Goal: Information Seeking & Learning: Learn about a topic

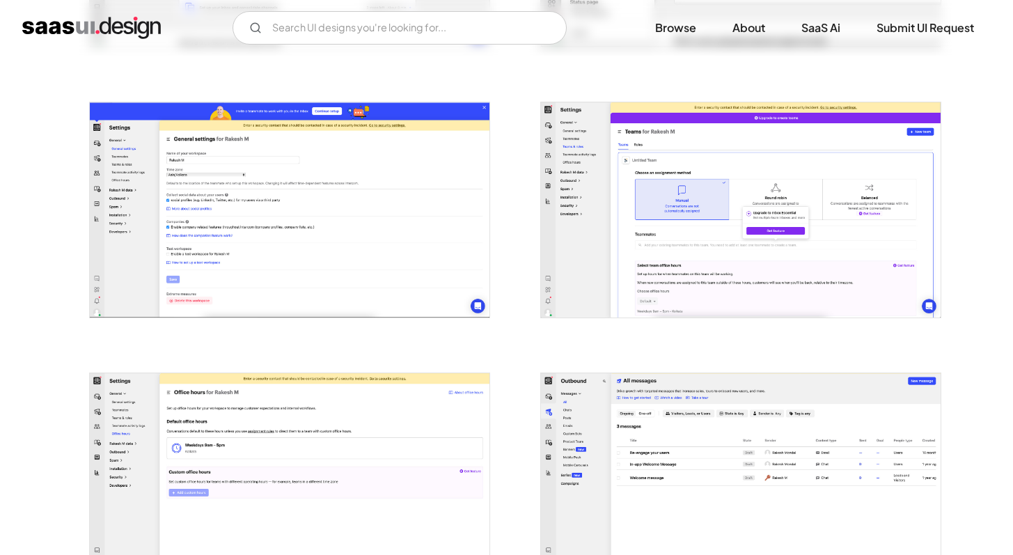
scroll to position [490, 0]
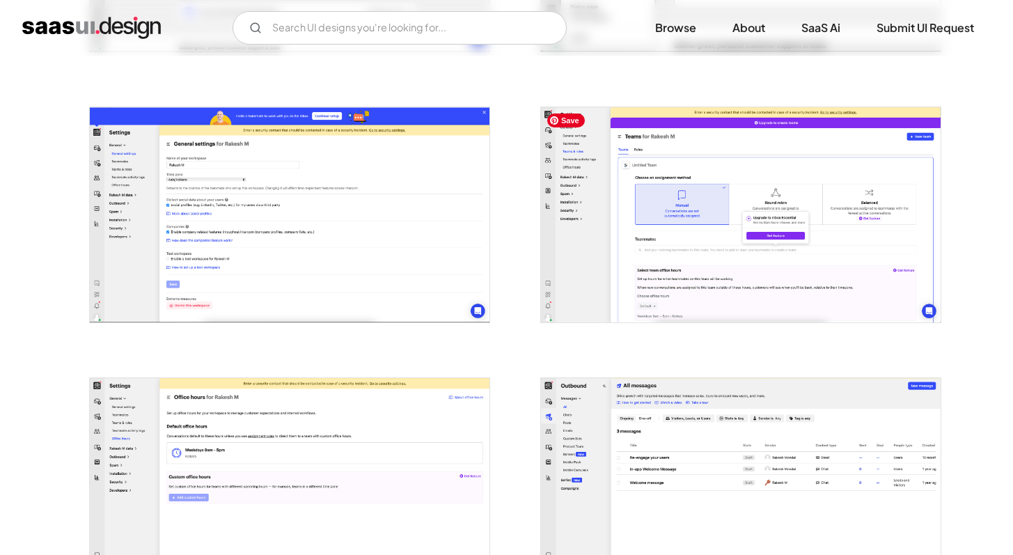
click at [676, 221] on img "open lightbox" at bounding box center [741, 214] width 400 height 215
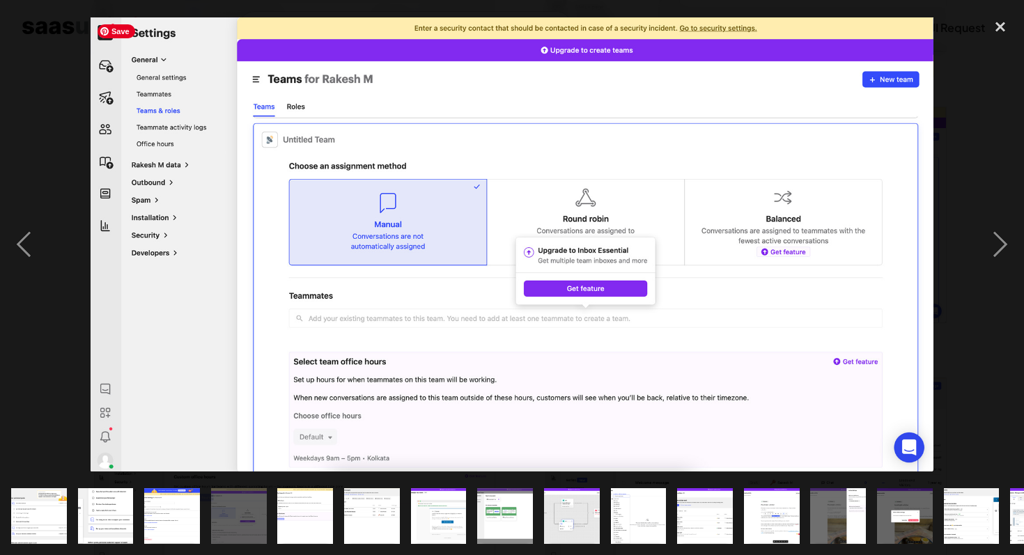
click at [676, 221] on img at bounding box center [512, 244] width 843 height 454
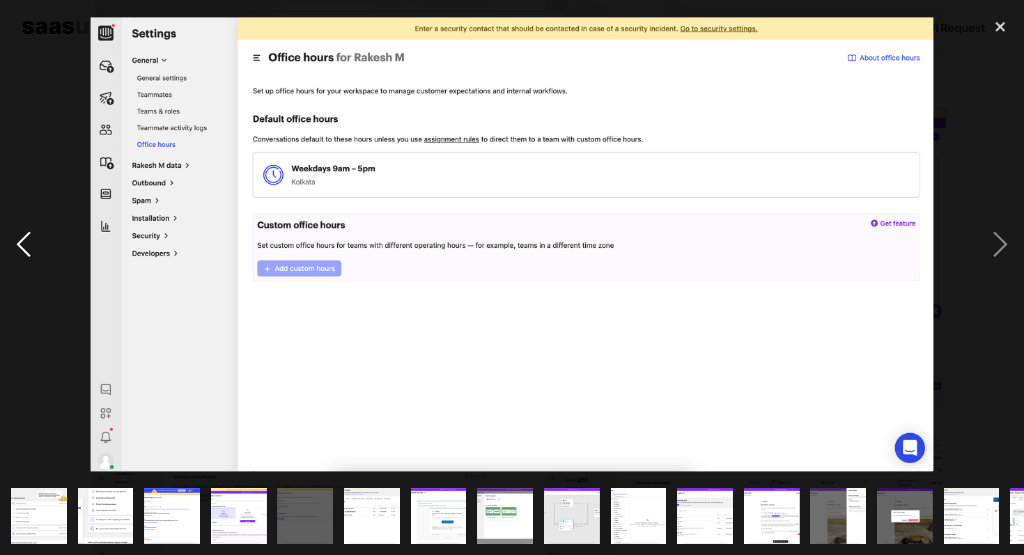
click at [8, 241] on div "previous image" at bounding box center [23, 244] width 47 height 466
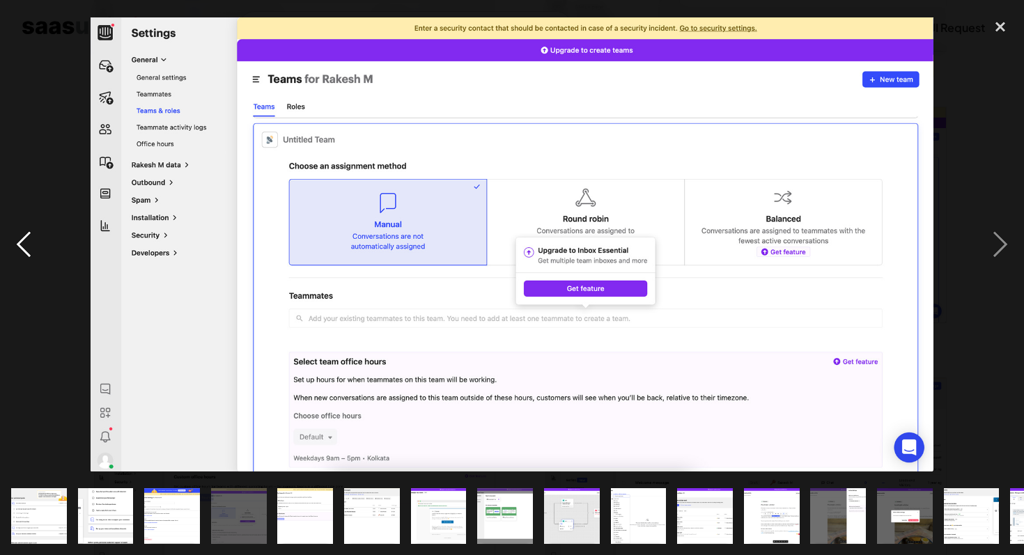
click at [8, 241] on div "previous image" at bounding box center [23, 244] width 47 height 466
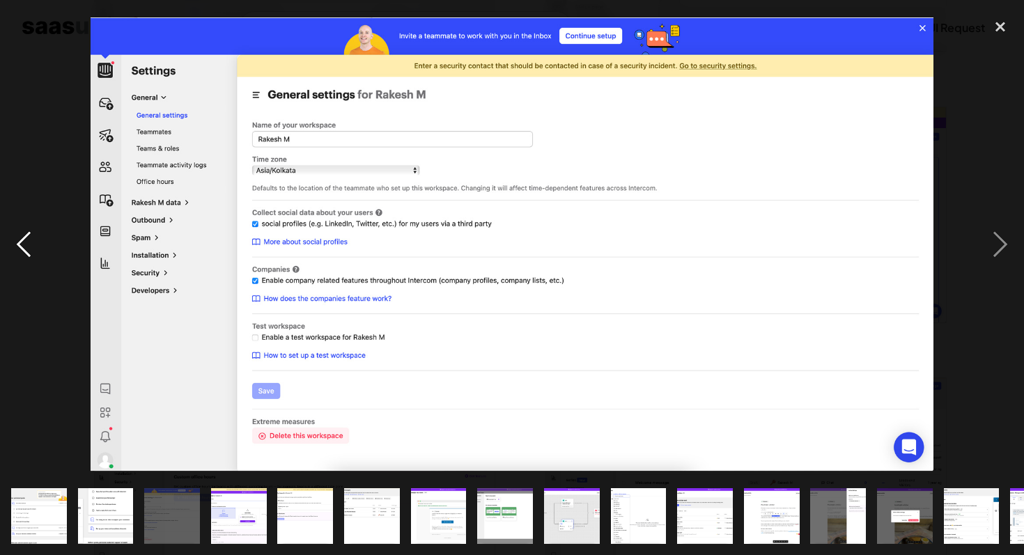
click at [8, 241] on div "previous image" at bounding box center [23, 244] width 47 height 466
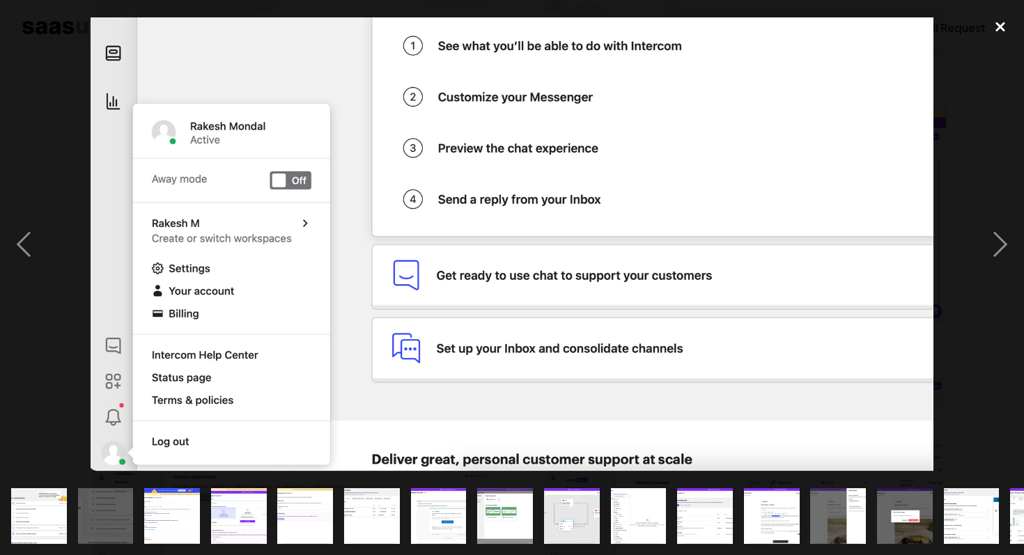
click at [997, 24] on div "close lightbox" at bounding box center [999, 26] width 47 height 31
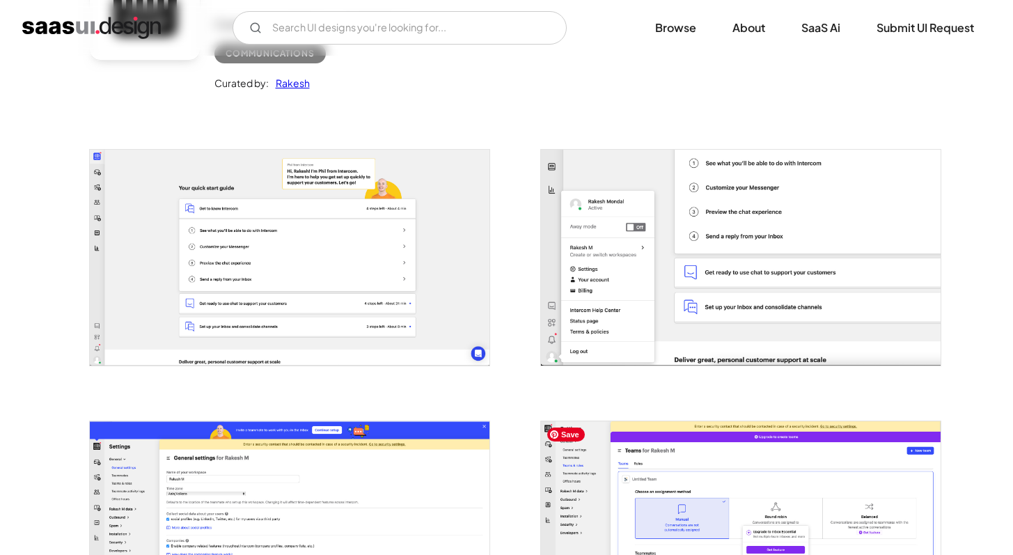
scroll to position [0, 0]
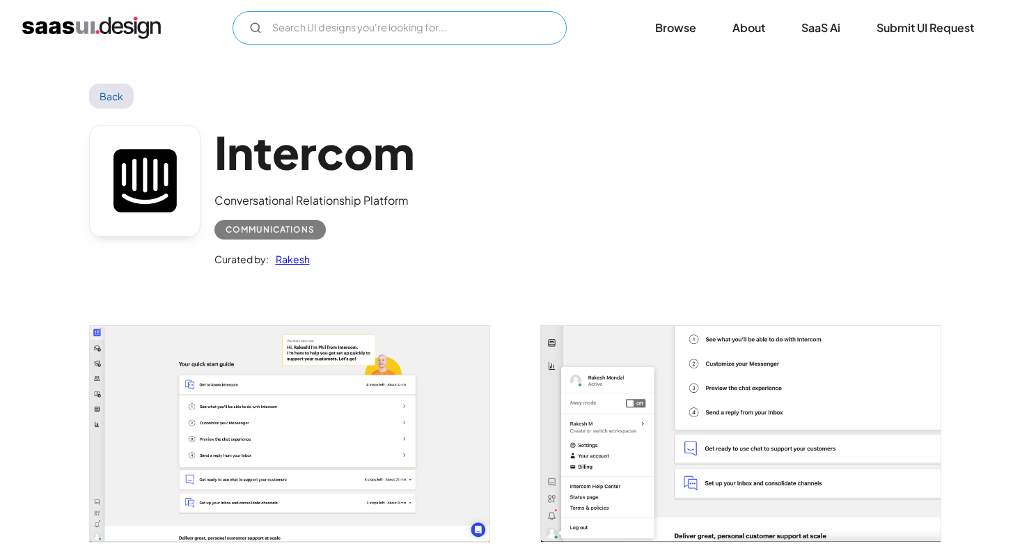
click at [506, 33] on input "Email Form" at bounding box center [400, 27] width 334 height 33
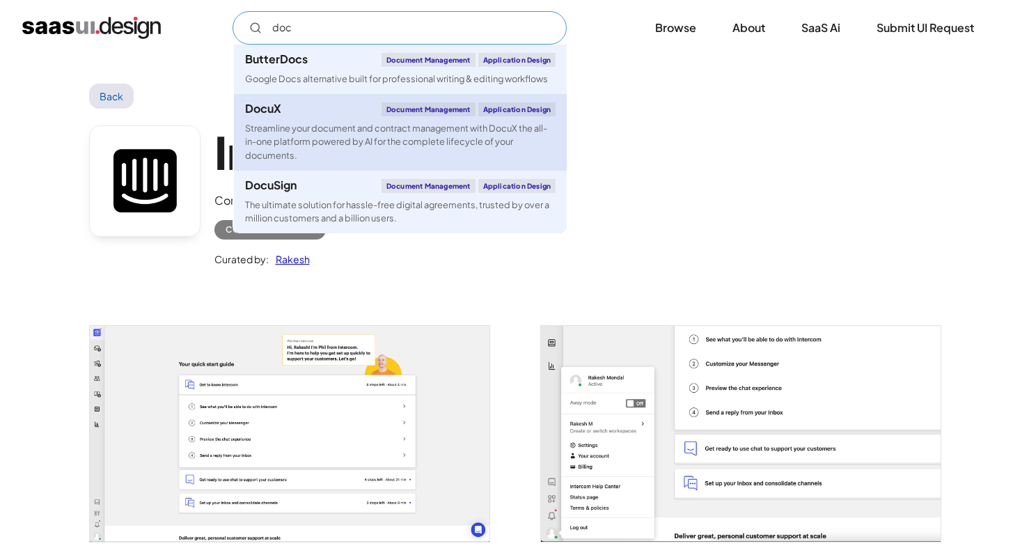
click at [329, 140] on div "Streamline your document and contract management with DocuX the all-in-one plat…" at bounding box center [400, 142] width 311 height 40
type input "doc"
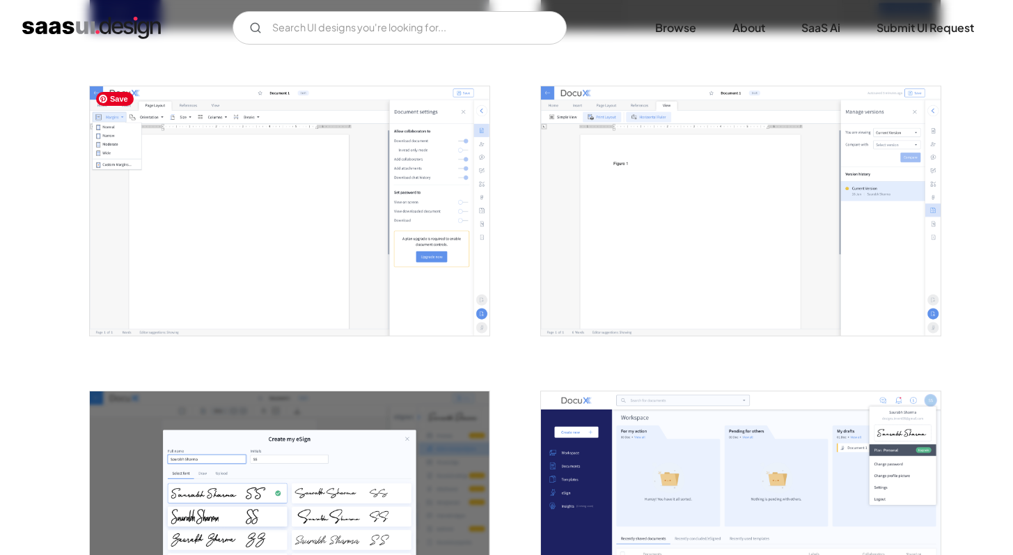
scroll to position [1194, 0]
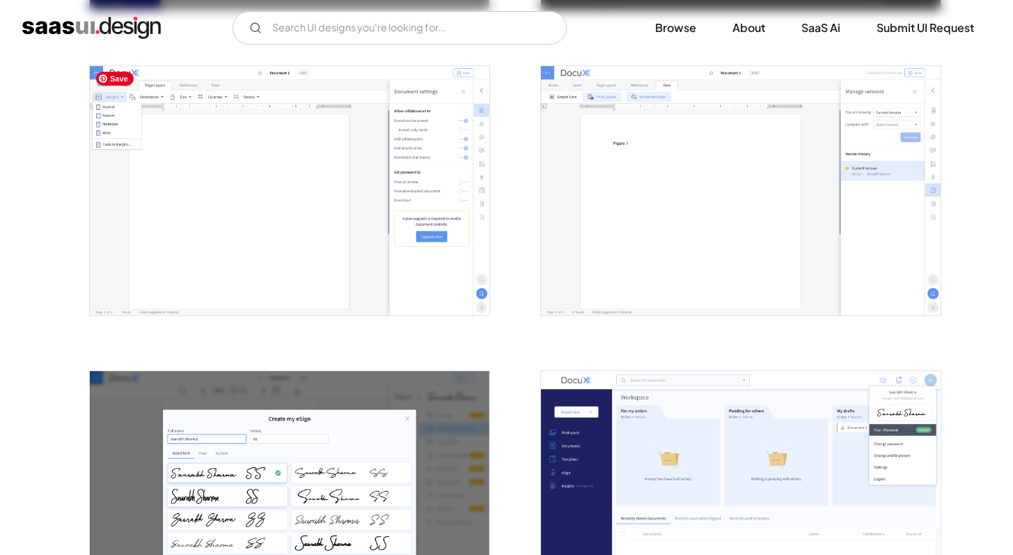
click at [361, 200] on img "open lightbox" at bounding box center [290, 191] width 400 height 250
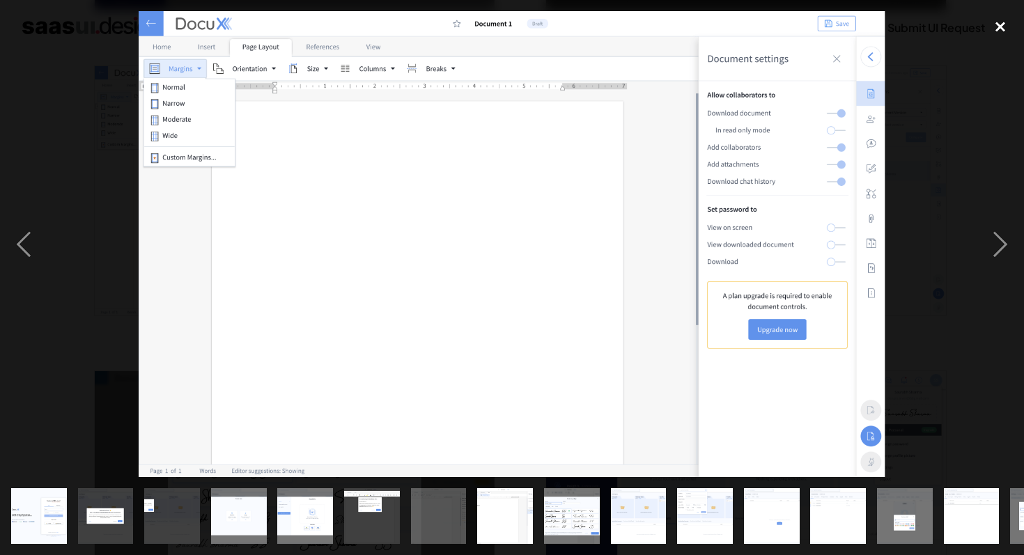
click at [1002, 29] on div "close lightbox" at bounding box center [999, 26] width 47 height 31
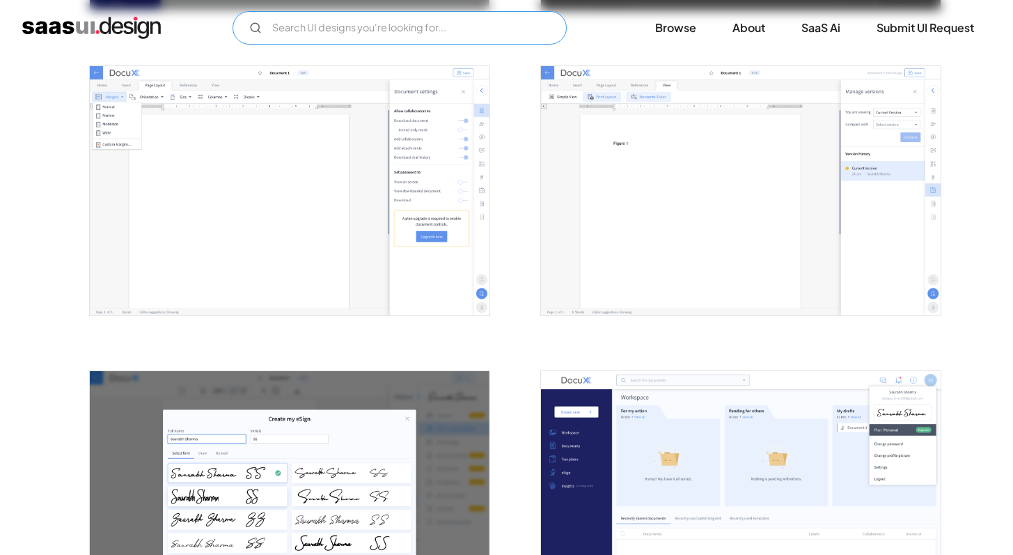
click at [299, 22] on input "Email Form" at bounding box center [400, 27] width 334 height 33
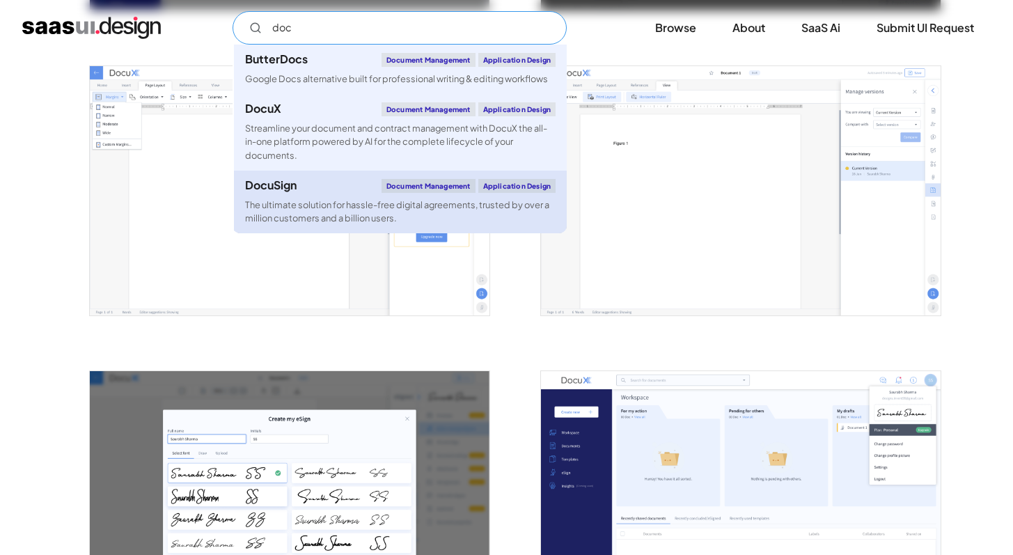
click at [315, 186] on div "DocuSign Document Management Application Design" at bounding box center [400, 186] width 311 height 14
type input "doc"
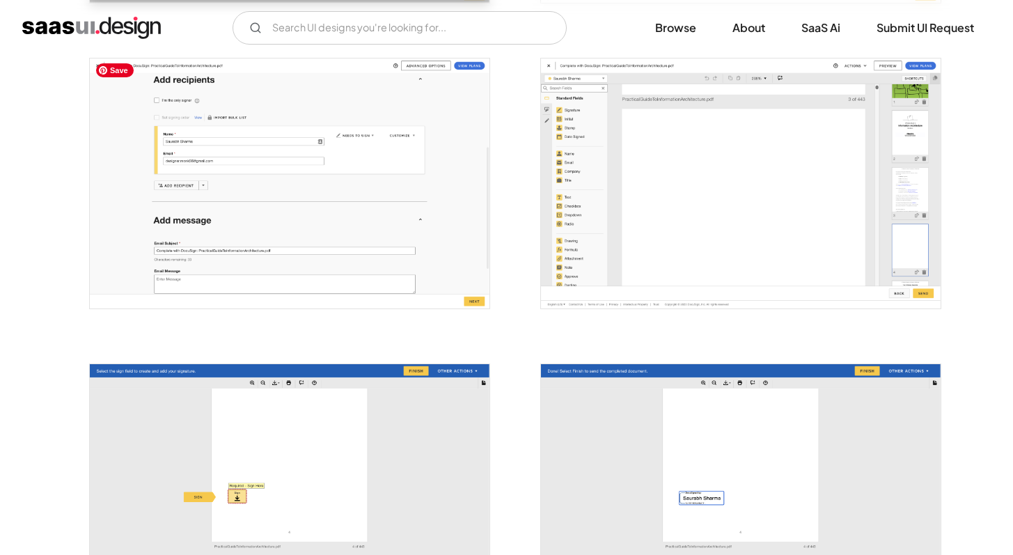
scroll to position [1783, 0]
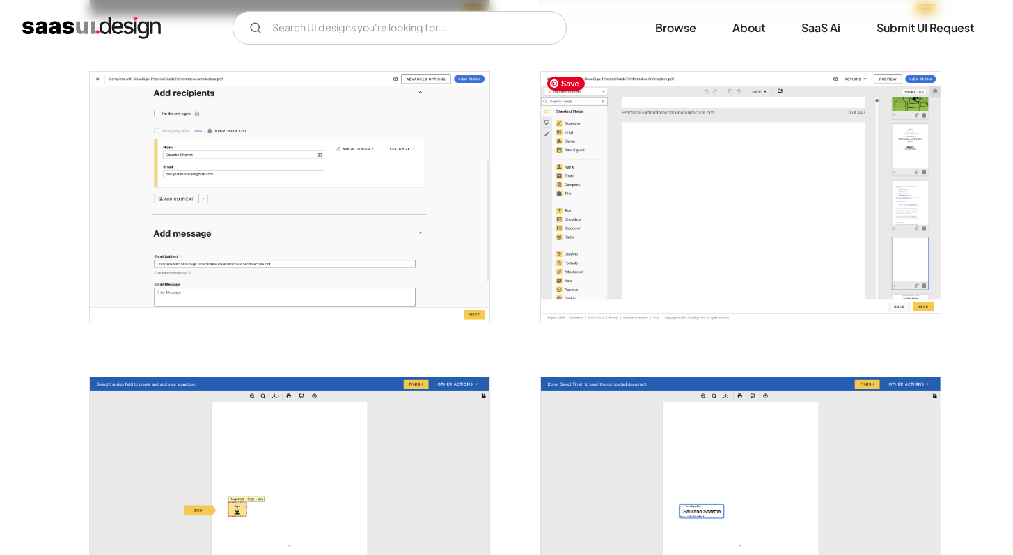
click at [729, 221] on img "open lightbox" at bounding box center [741, 197] width 400 height 250
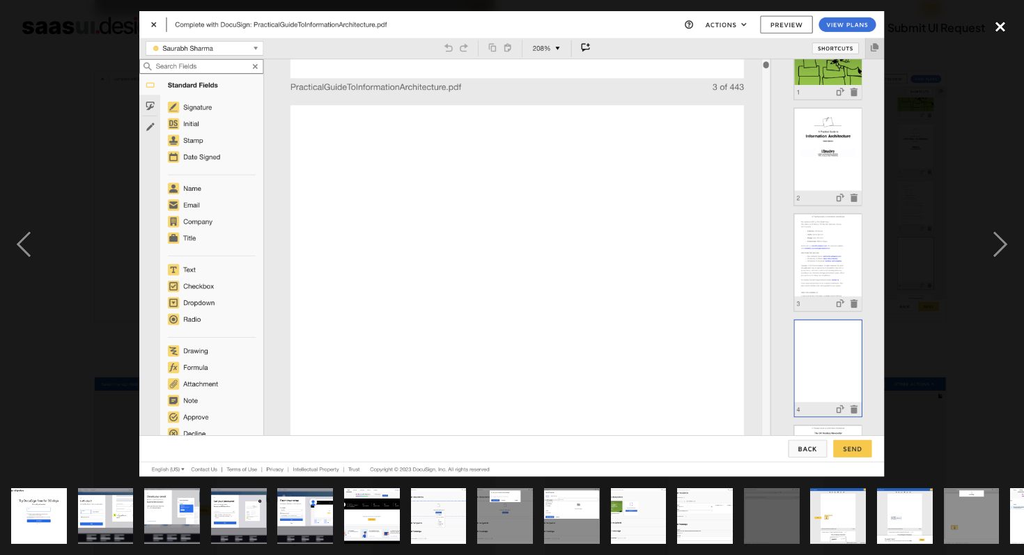
click at [997, 30] on div "close lightbox" at bounding box center [999, 26] width 47 height 31
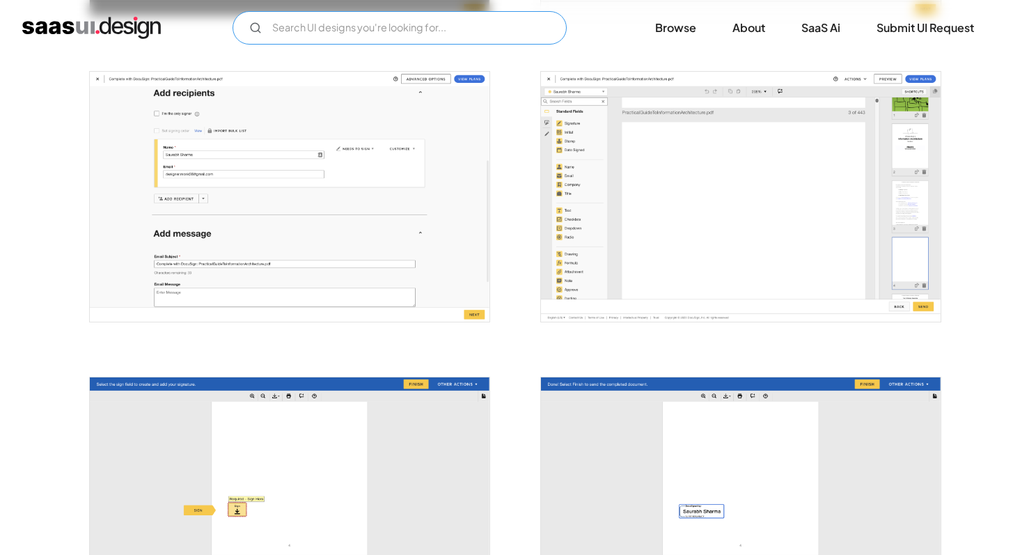
click at [281, 26] on input "Email Form" at bounding box center [400, 27] width 334 height 33
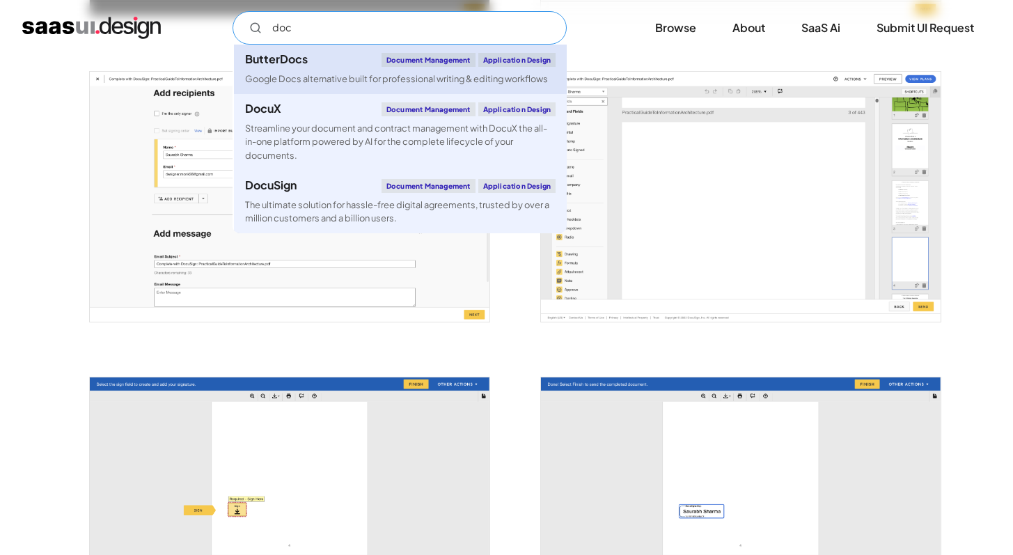
click at [264, 74] on div "Google Docs alternative built for professional writing & editing workflows" at bounding box center [396, 78] width 303 height 13
type input "doc"
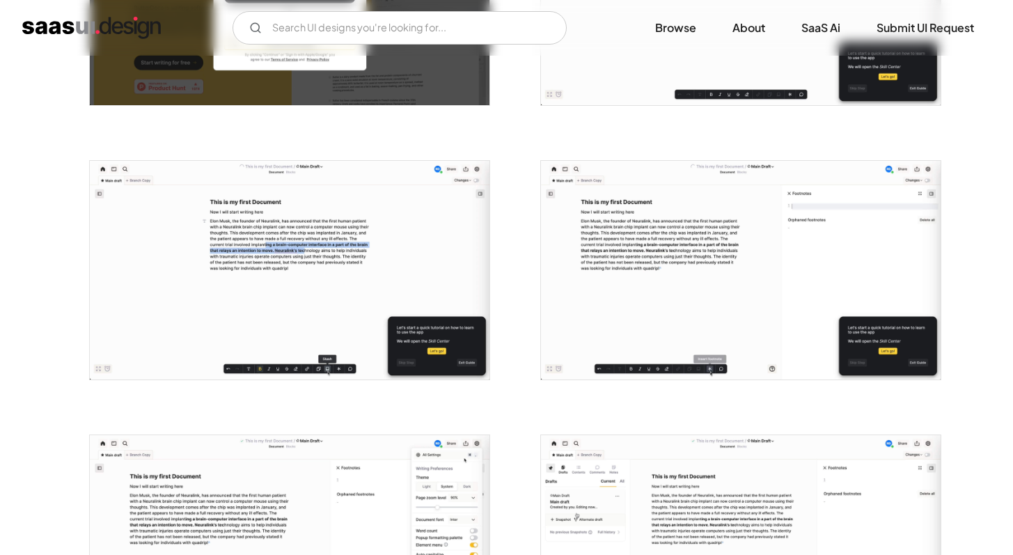
scroll to position [446, 0]
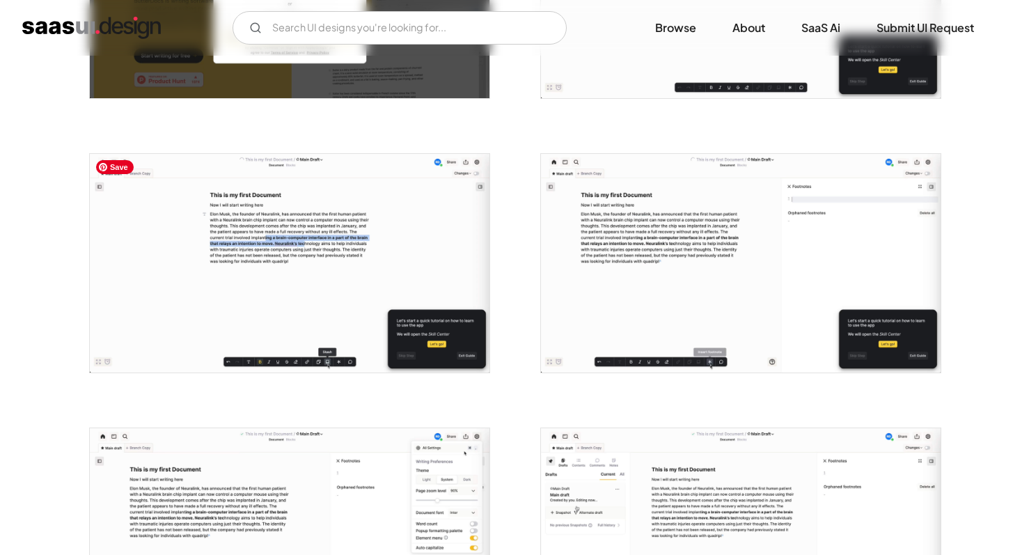
click at [393, 240] on img "open lightbox" at bounding box center [290, 263] width 400 height 219
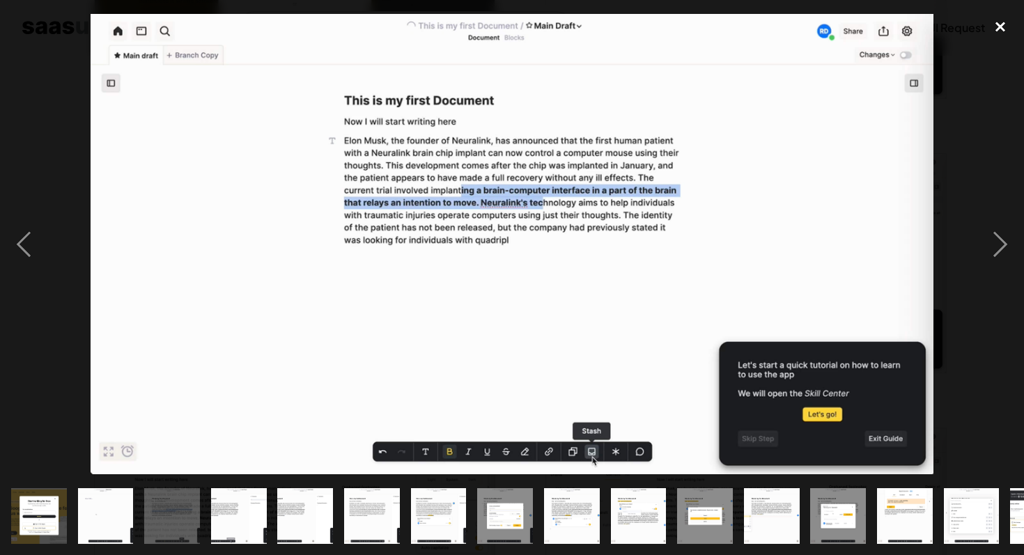
click at [997, 28] on div "close lightbox" at bounding box center [999, 26] width 47 height 31
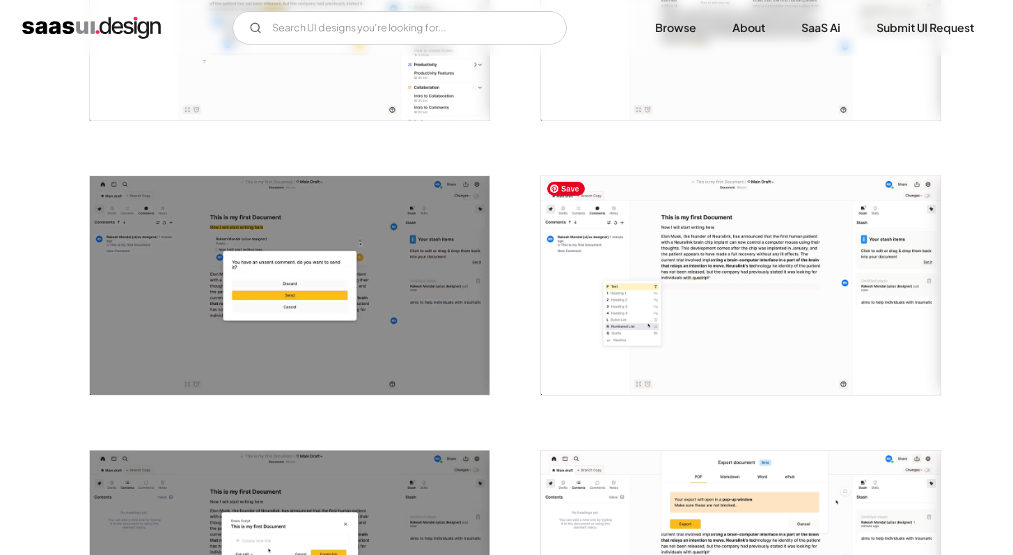
scroll to position [1524, 0]
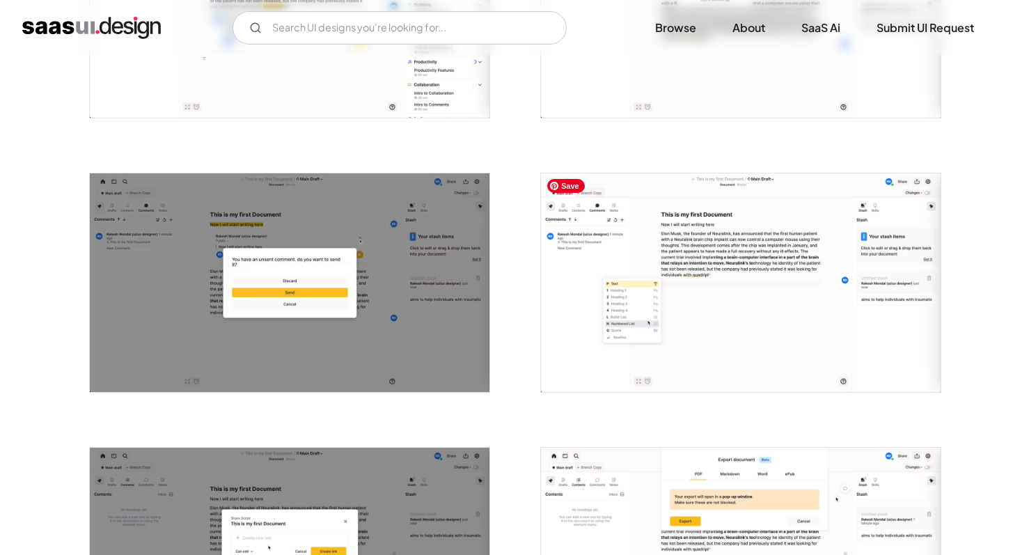
click at [752, 292] on img "open lightbox" at bounding box center [741, 282] width 400 height 219
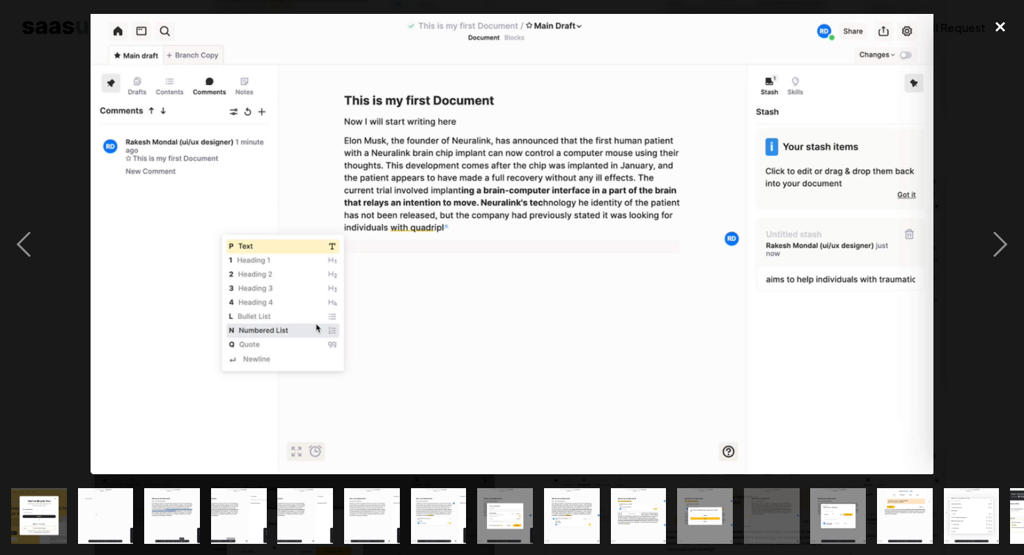
click at [1002, 20] on div "close lightbox" at bounding box center [999, 26] width 47 height 31
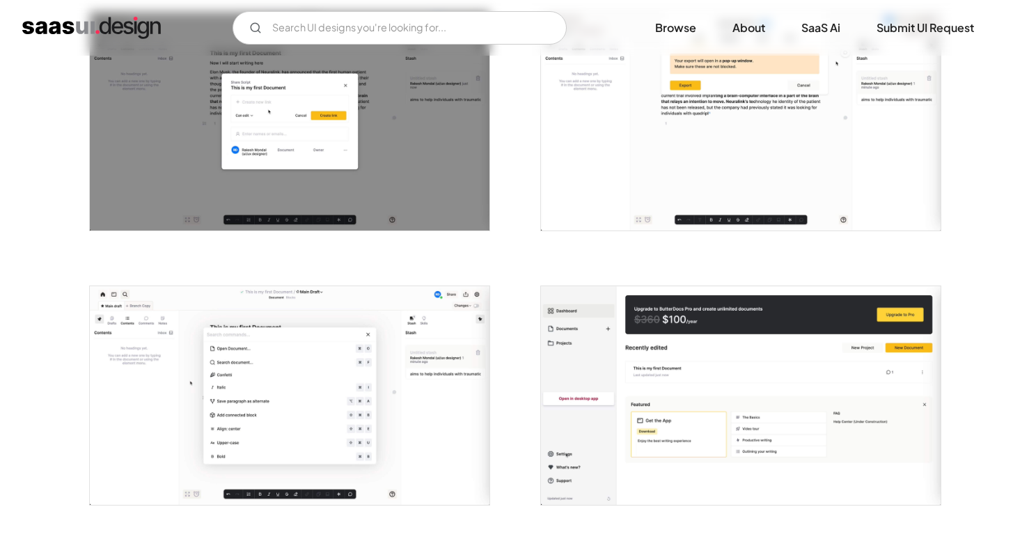
scroll to position [1891, 0]
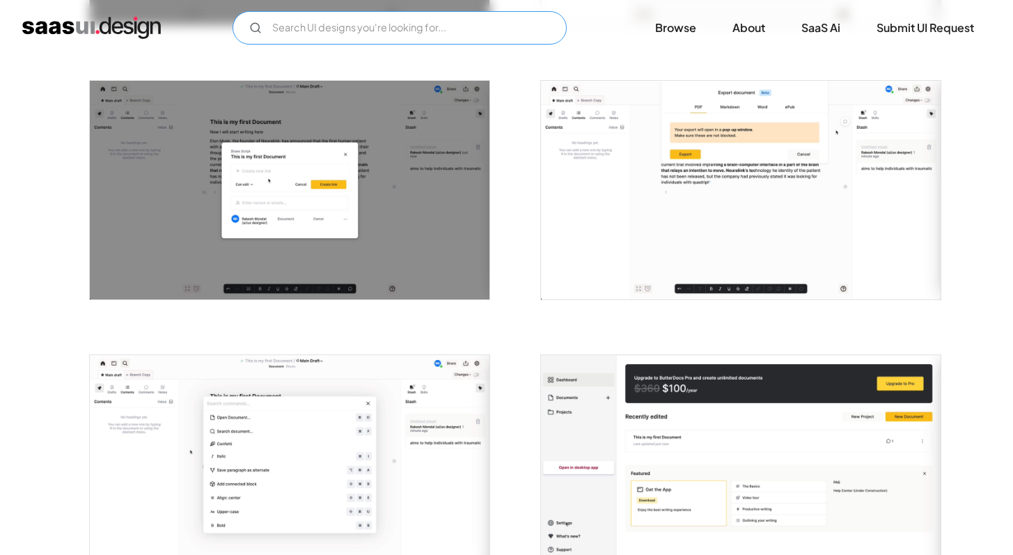
click at [361, 23] on input "Email Form" at bounding box center [400, 27] width 334 height 33
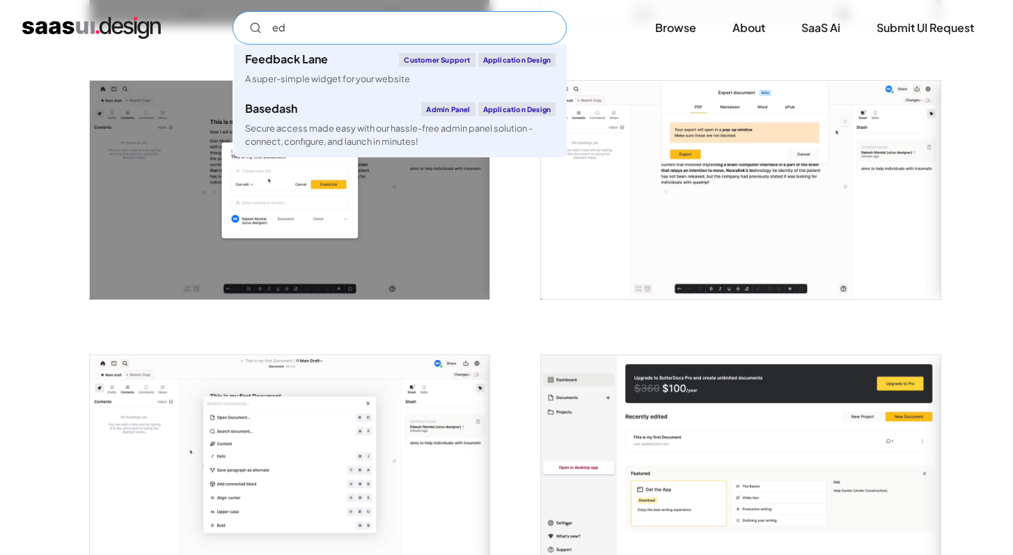
type input "e"
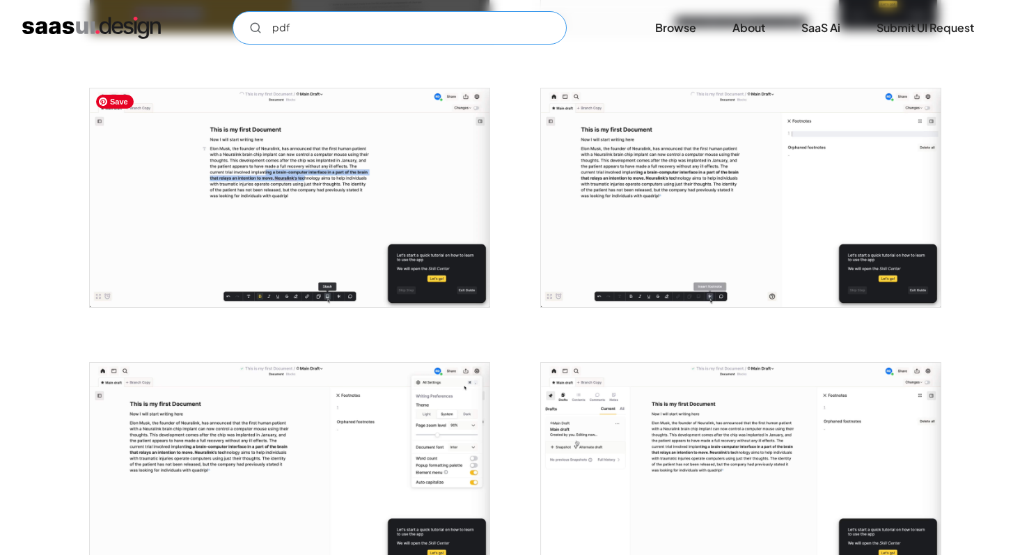
scroll to position [0, 0]
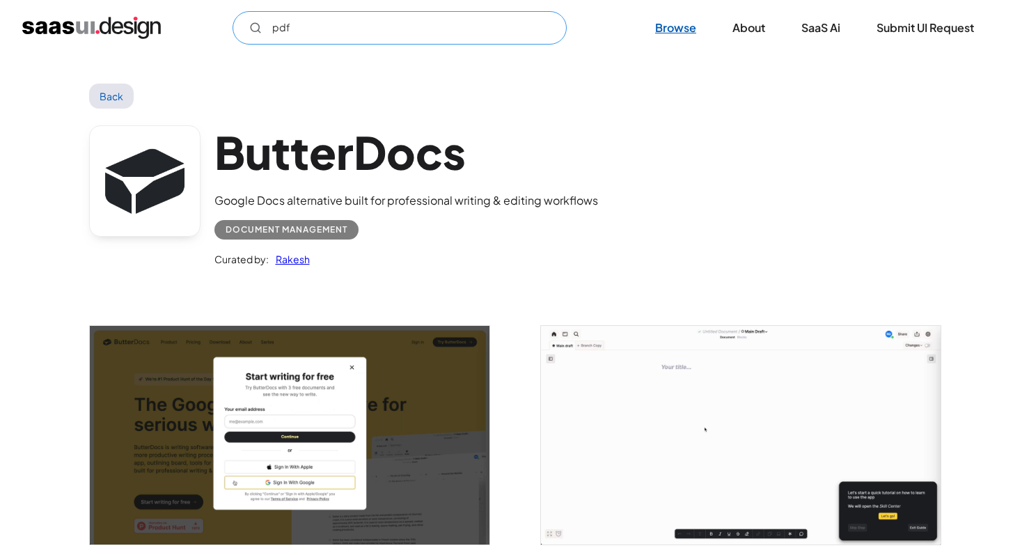
type input "pdf"
click at [678, 30] on link "Browse" at bounding box center [676, 28] width 75 height 31
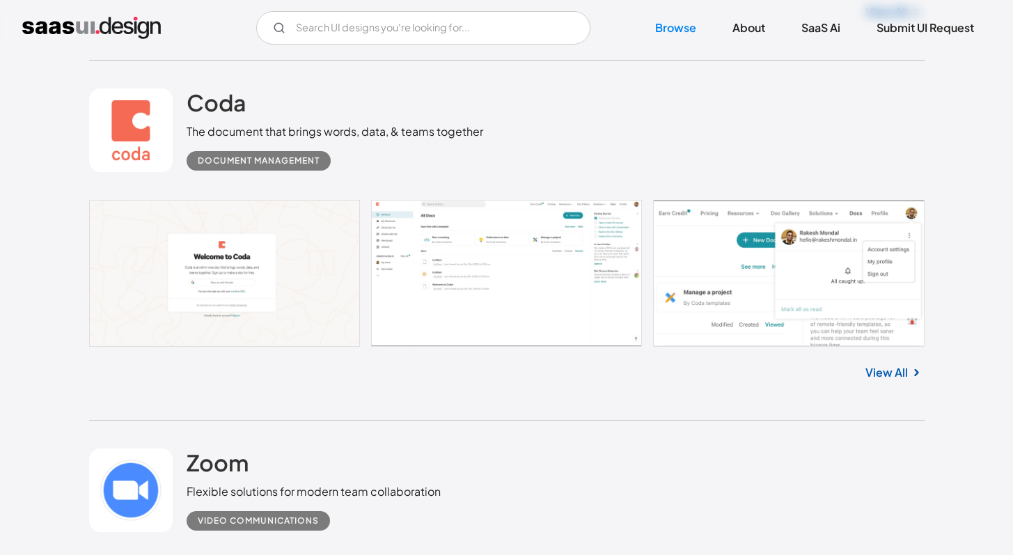
scroll to position [735, 0]
click at [199, 109] on h2 "Coda" at bounding box center [217, 102] width 60 height 28
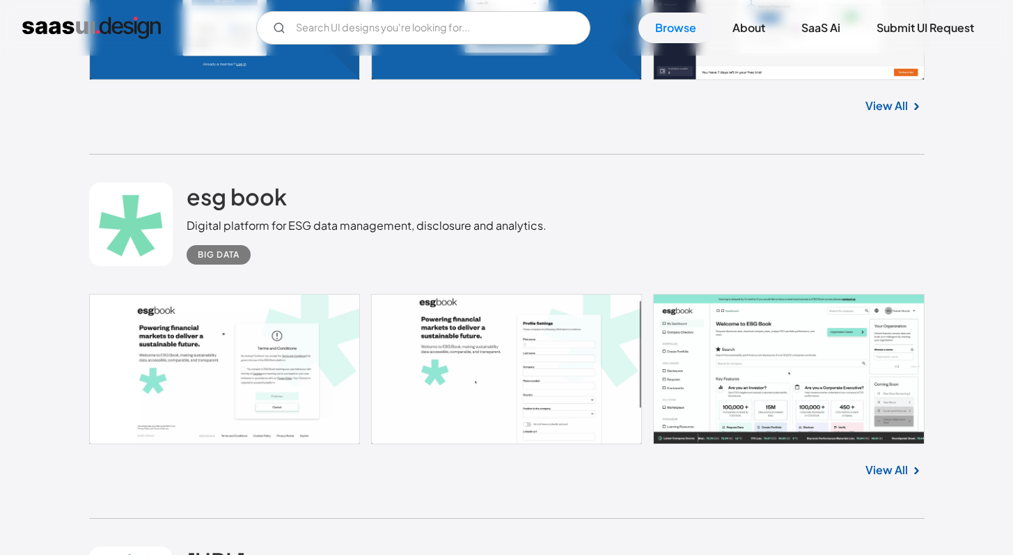
scroll to position [4277, 0]
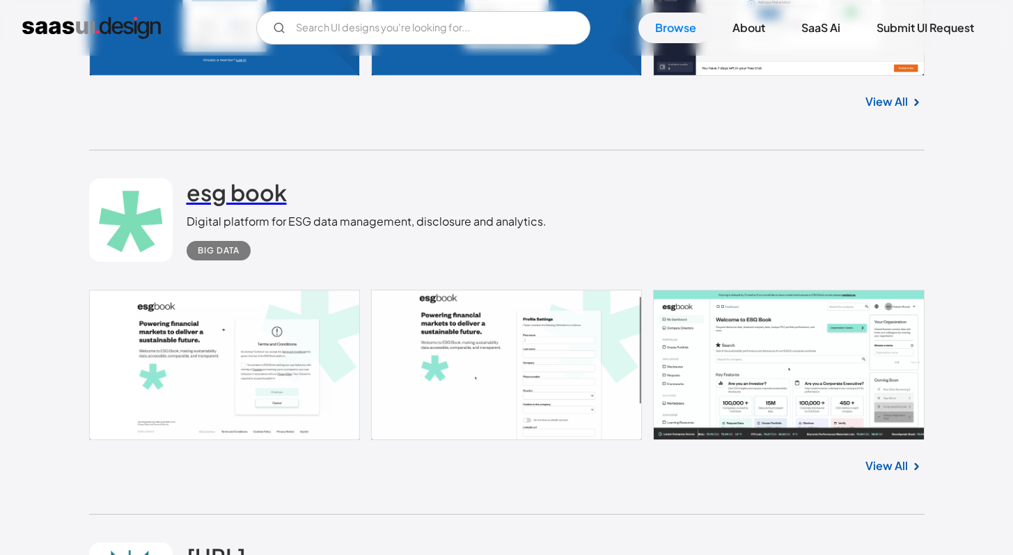
click at [233, 210] on link "esg book" at bounding box center [237, 195] width 100 height 35
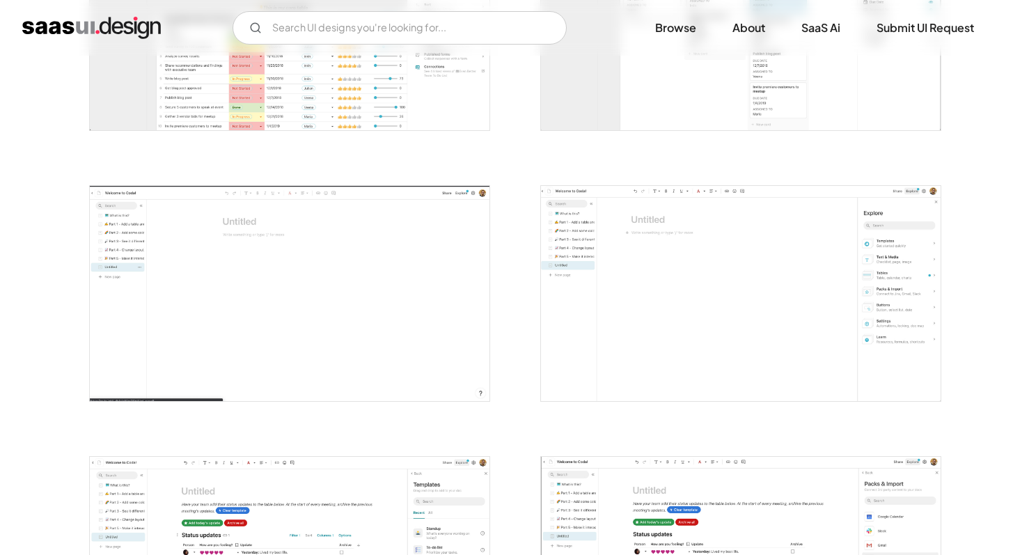
scroll to position [1227, 0]
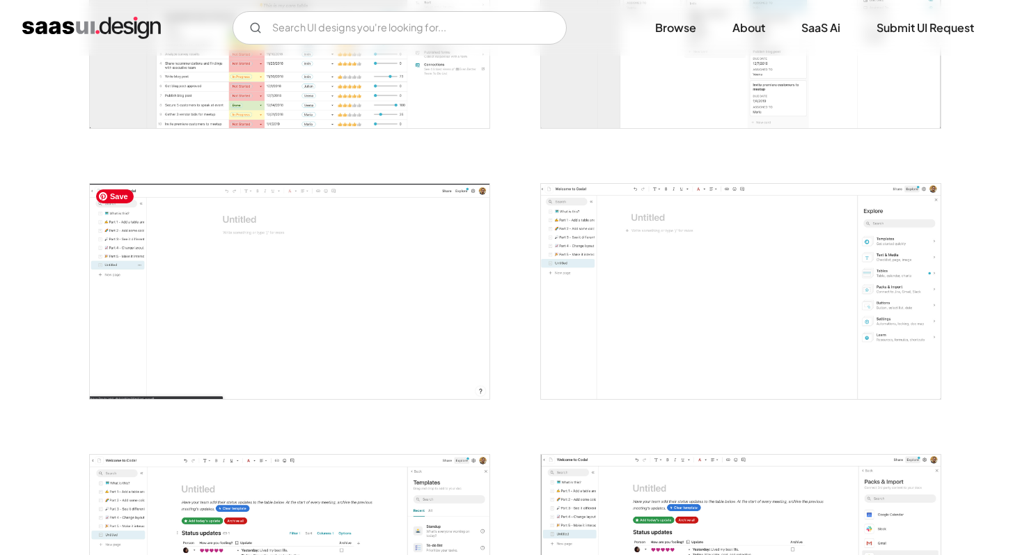
click at [299, 297] on img "open lightbox" at bounding box center [290, 291] width 400 height 215
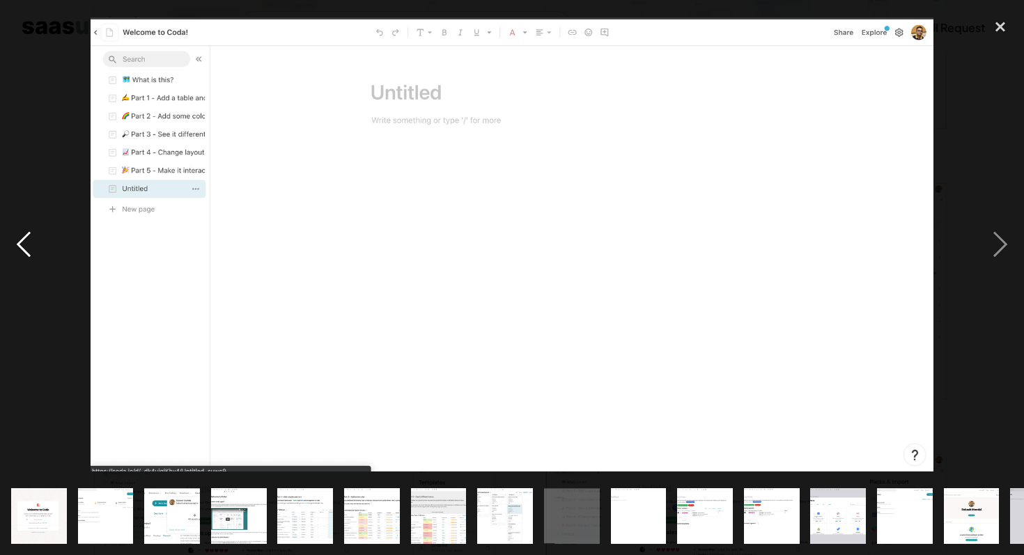
click at [29, 239] on div "previous image" at bounding box center [23, 244] width 47 height 466
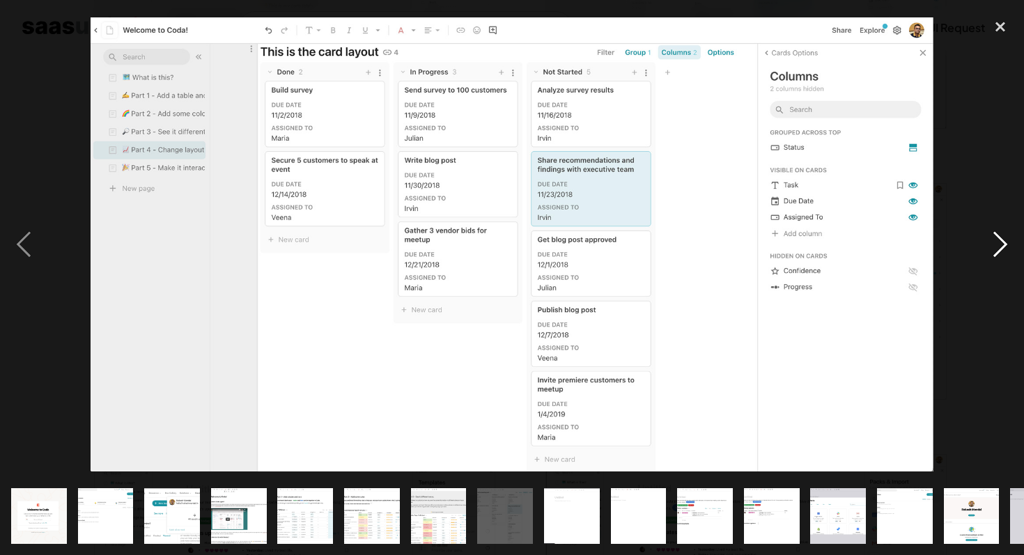
click at [995, 225] on div "next image" at bounding box center [999, 244] width 47 height 466
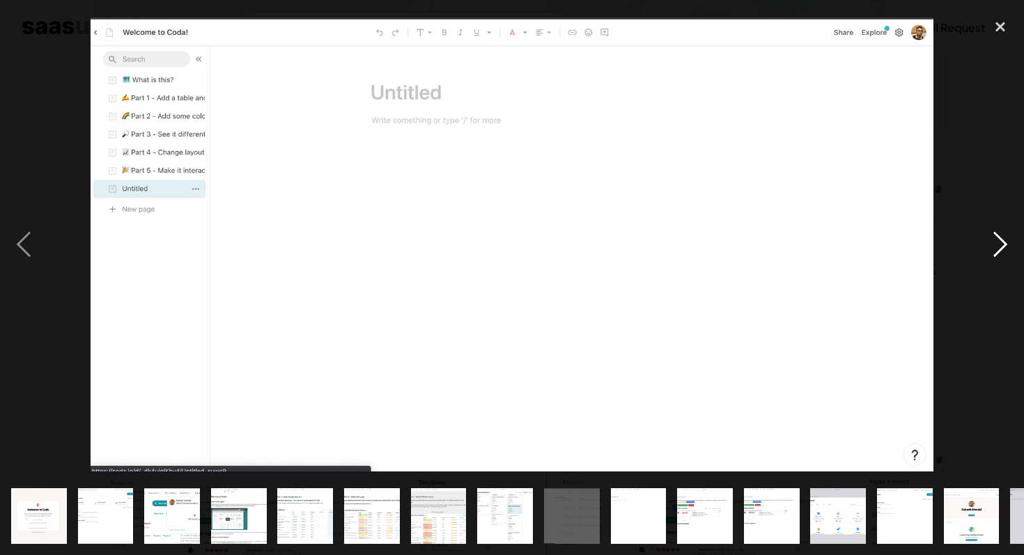
click at [995, 225] on div "next image" at bounding box center [999, 244] width 47 height 466
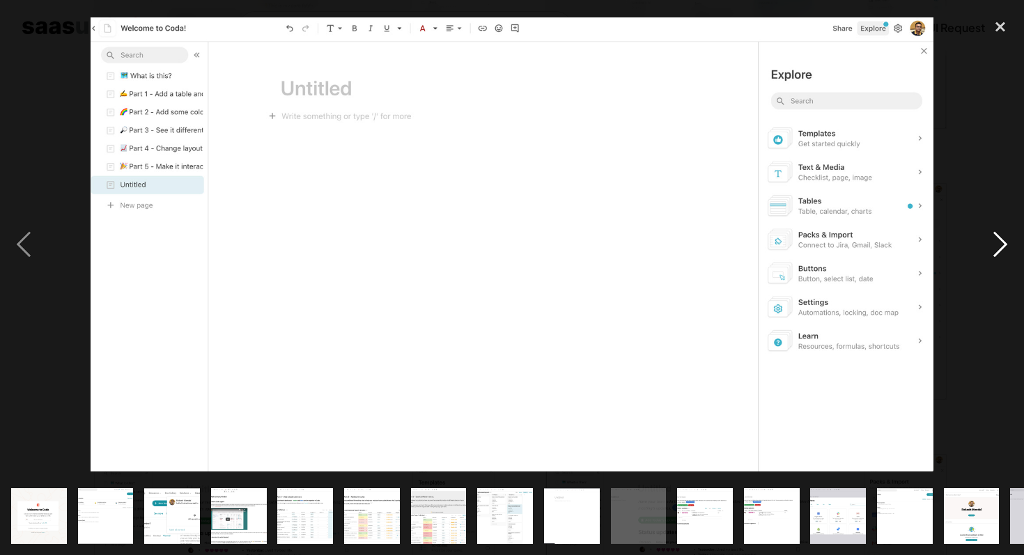
click at [995, 225] on div "next image" at bounding box center [999, 244] width 47 height 466
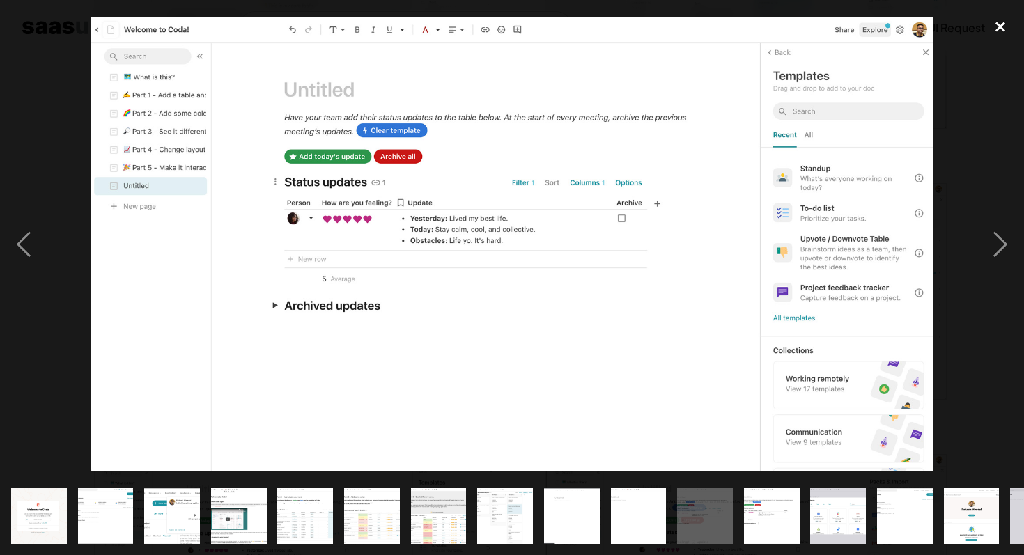
click at [1002, 20] on div "close lightbox" at bounding box center [999, 26] width 47 height 31
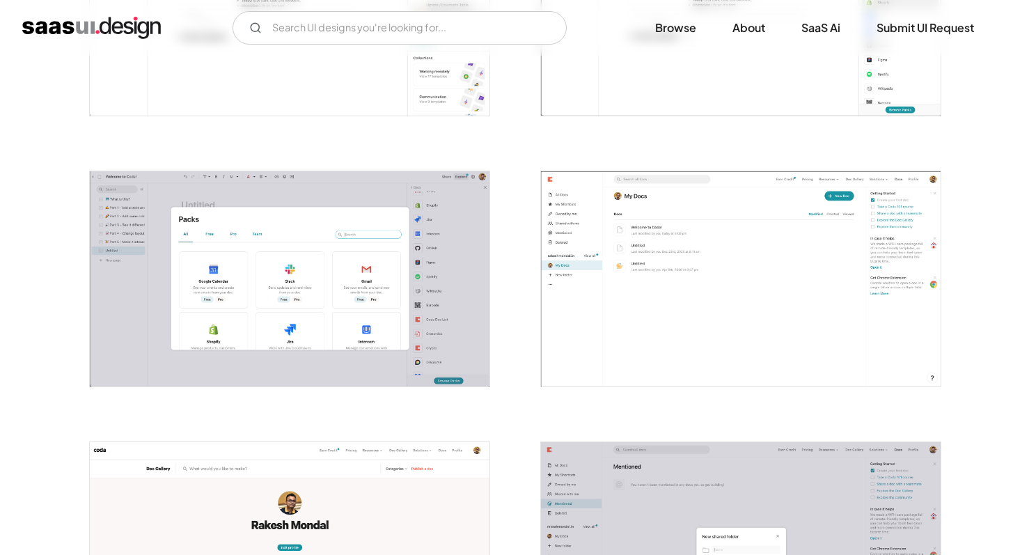
scroll to position [2184, 0]
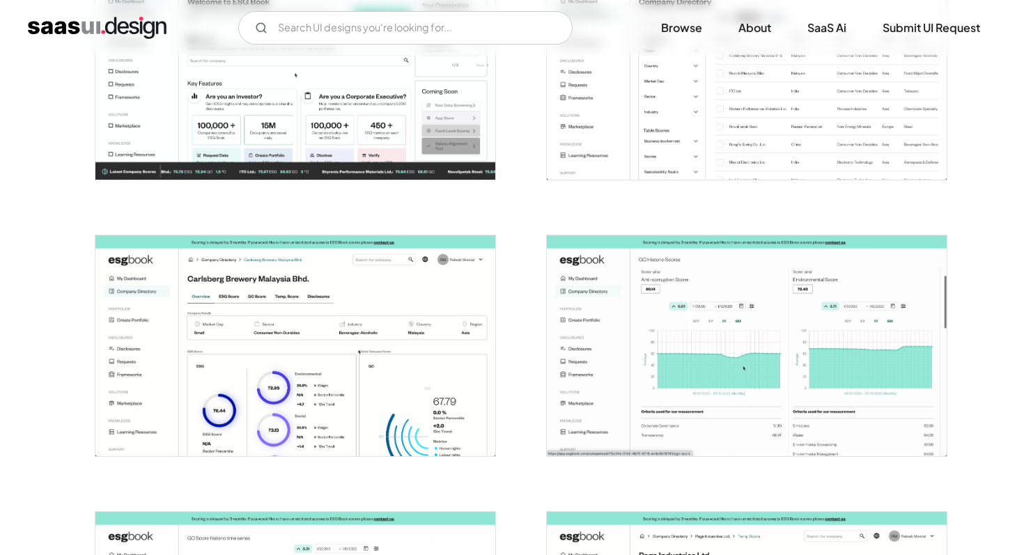
scroll to position [648, 0]
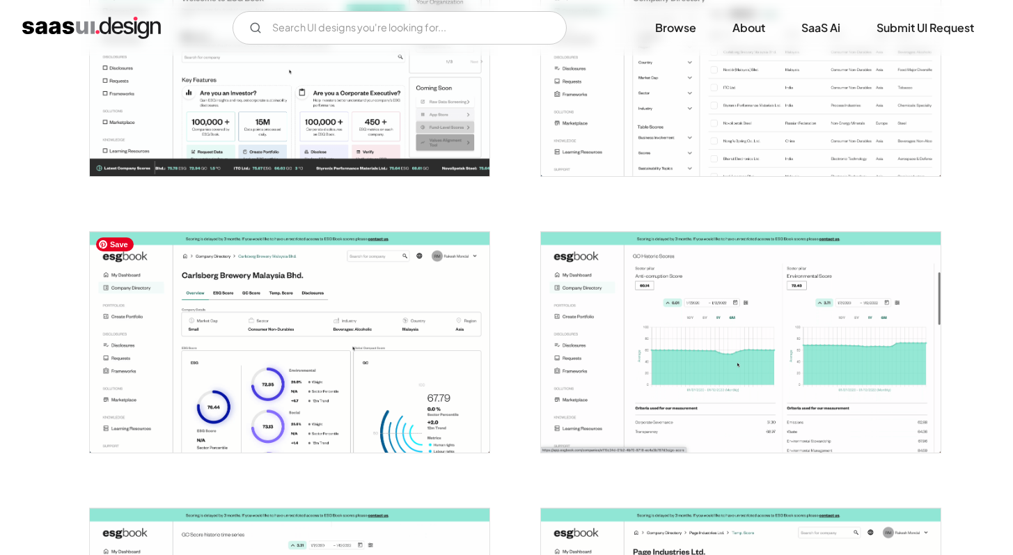
click at [370, 316] on img "open lightbox" at bounding box center [290, 342] width 400 height 221
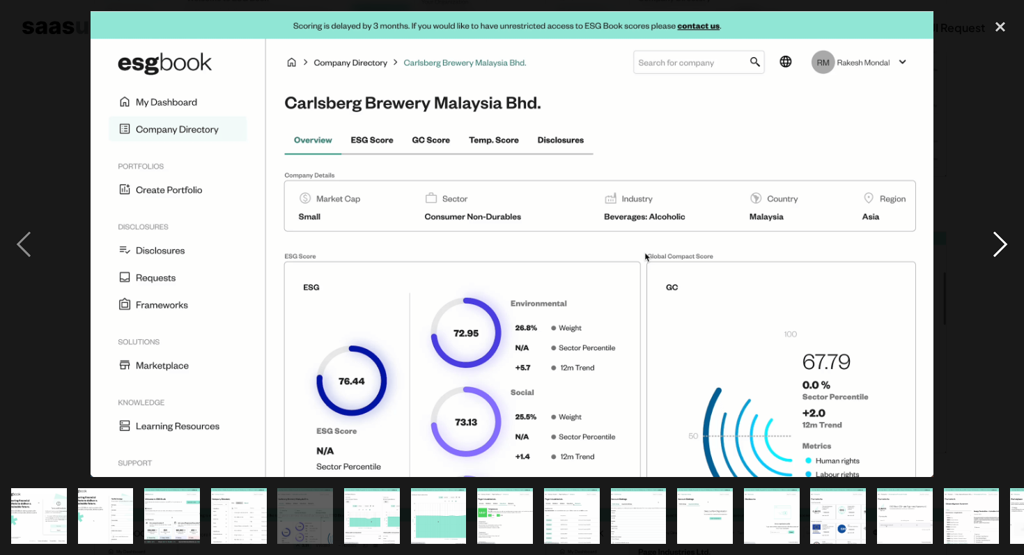
click at [1009, 256] on div "next image" at bounding box center [999, 244] width 47 height 466
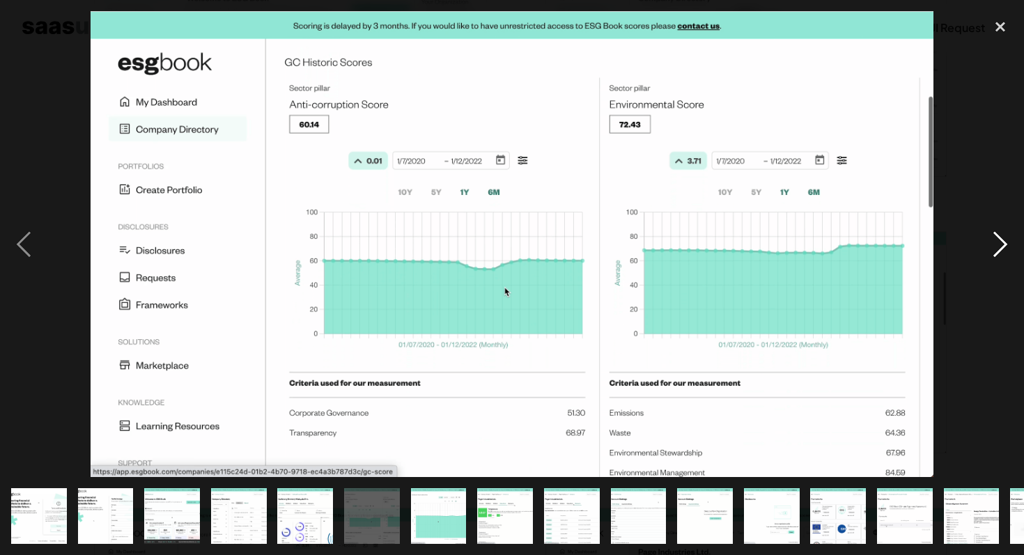
click at [1003, 247] on div "next image" at bounding box center [999, 244] width 47 height 466
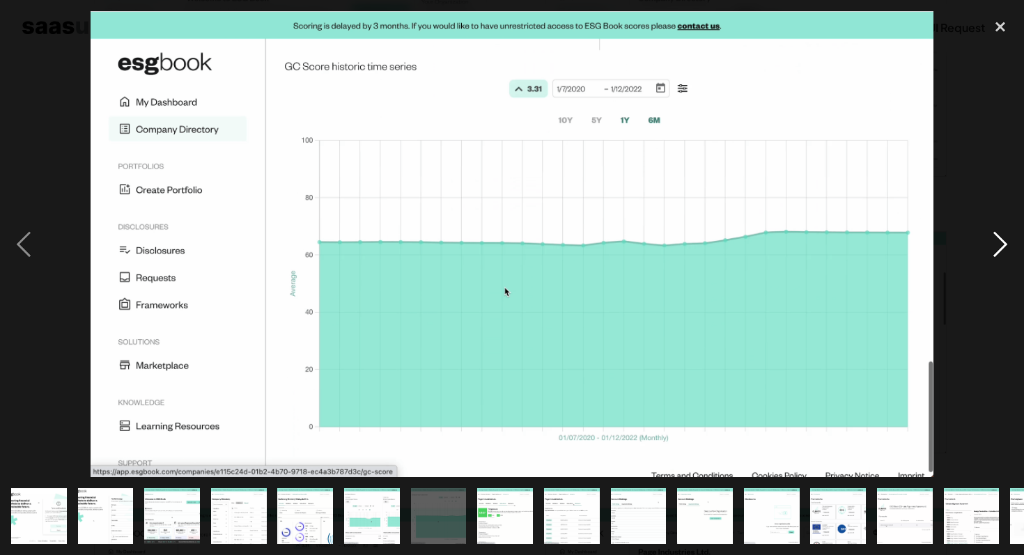
click at [1003, 247] on div "next image" at bounding box center [999, 244] width 47 height 466
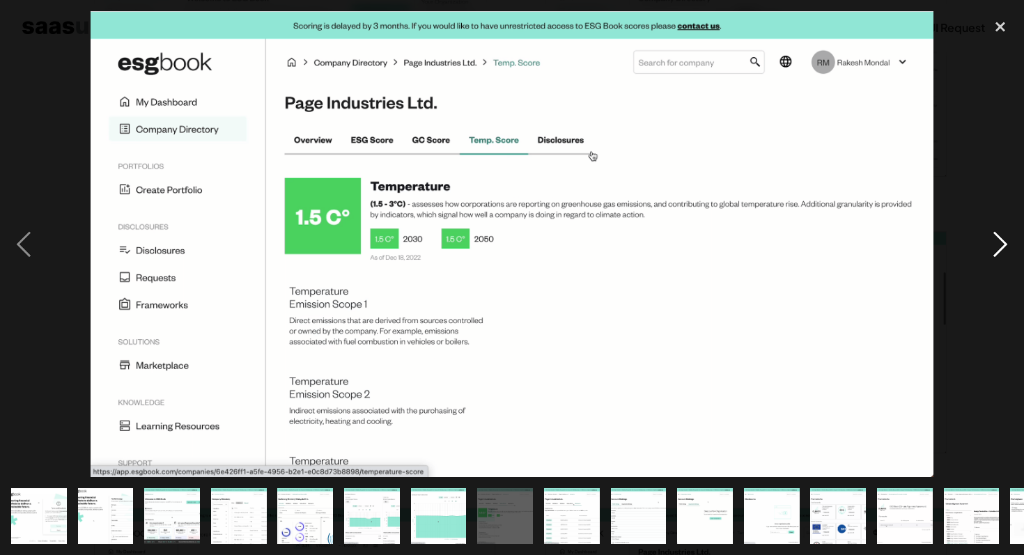
click at [1003, 247] on div "next image" at bounding box center [999, 244] width 47 height 466
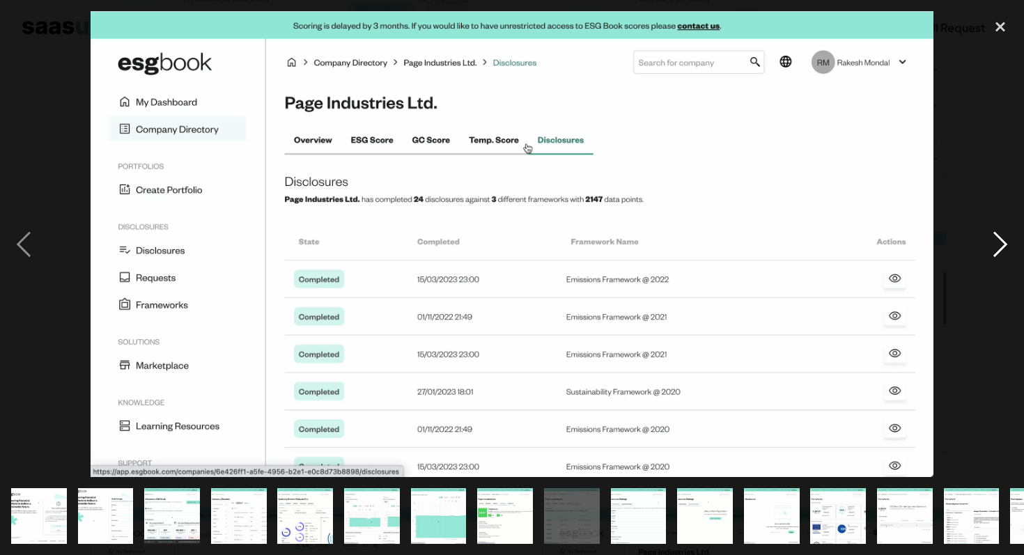
click at [1003, 247] on div "next image" at bounding box center [999, 244] width 47 height 466
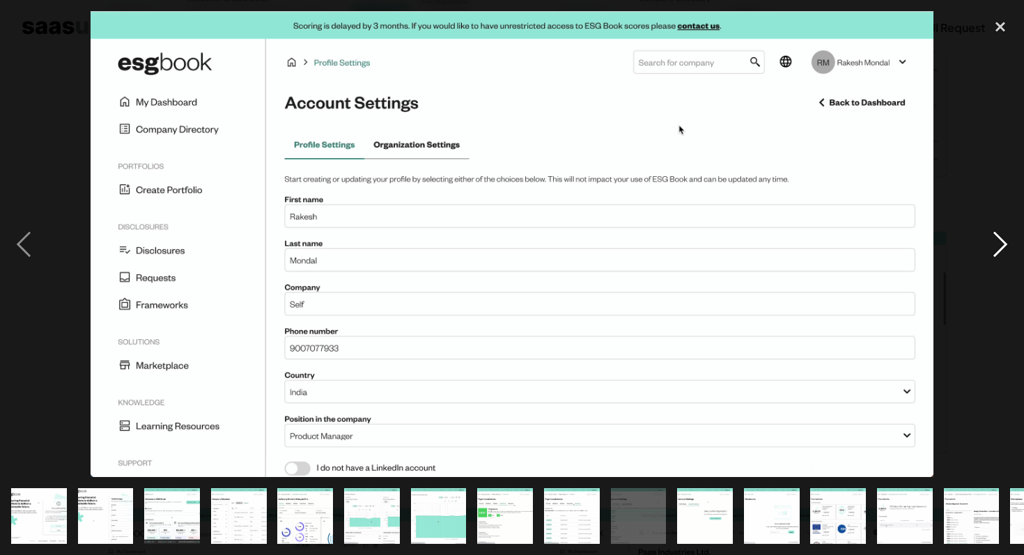
click at [1003, 247] on div "next image" at bounding box center [999, 244] width 47 height 466
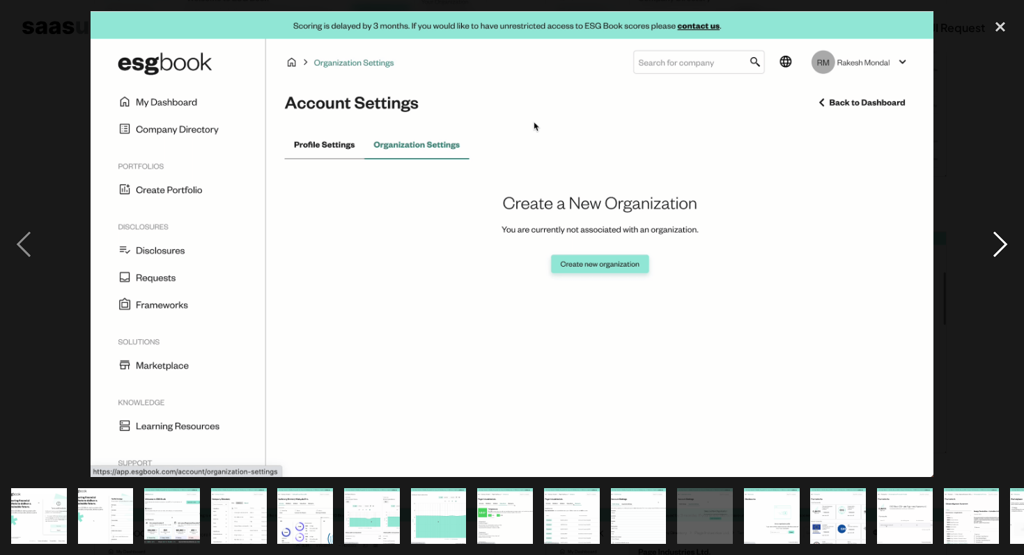
click at [1003, 247] on div "next image" at bounding box center [999, 244] width 47 height 466
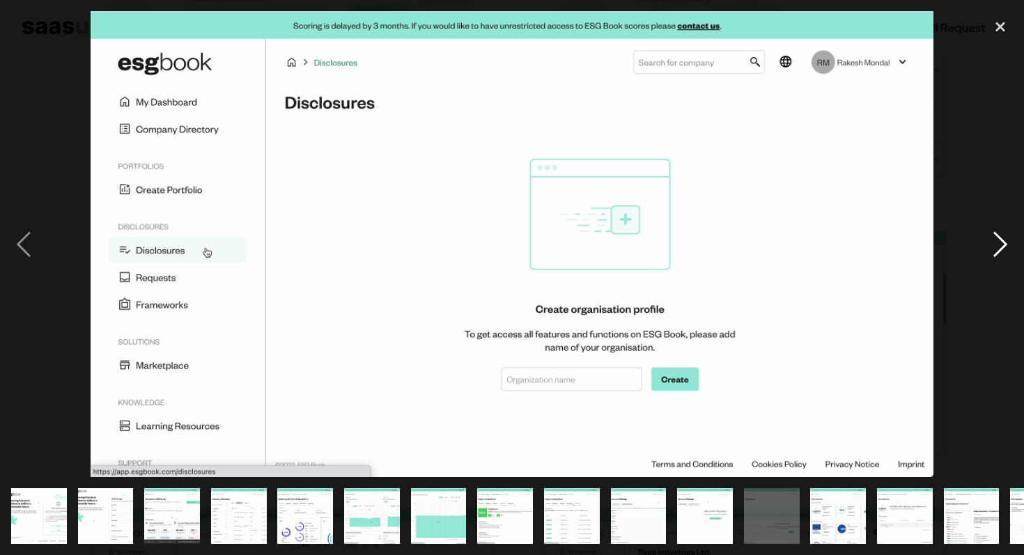
click at [1003, 247] on div "next image" at bounding box center [999, 244] width 47 height 466
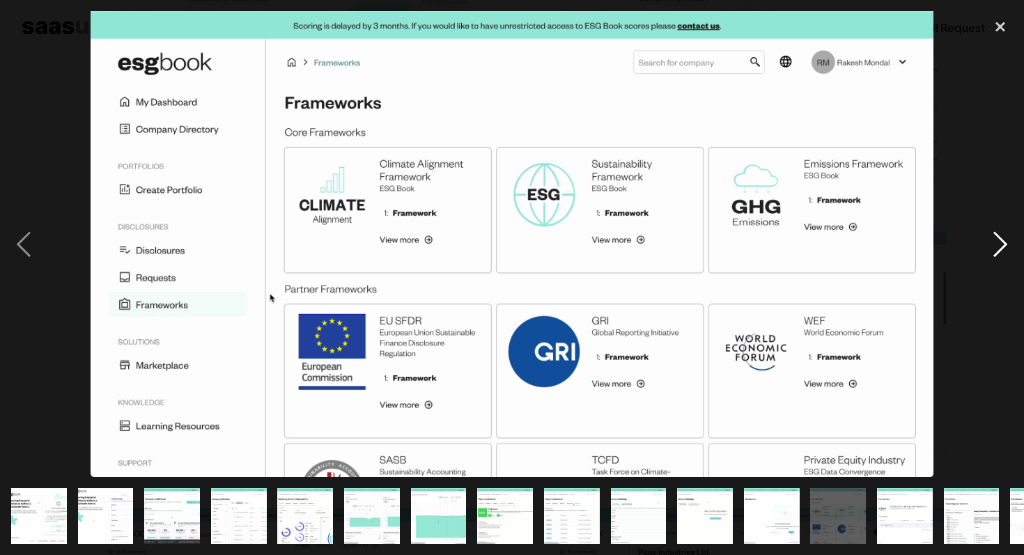
click at [990, 255] on div "next image" at bounding box center [999, 244] width 47 height 466
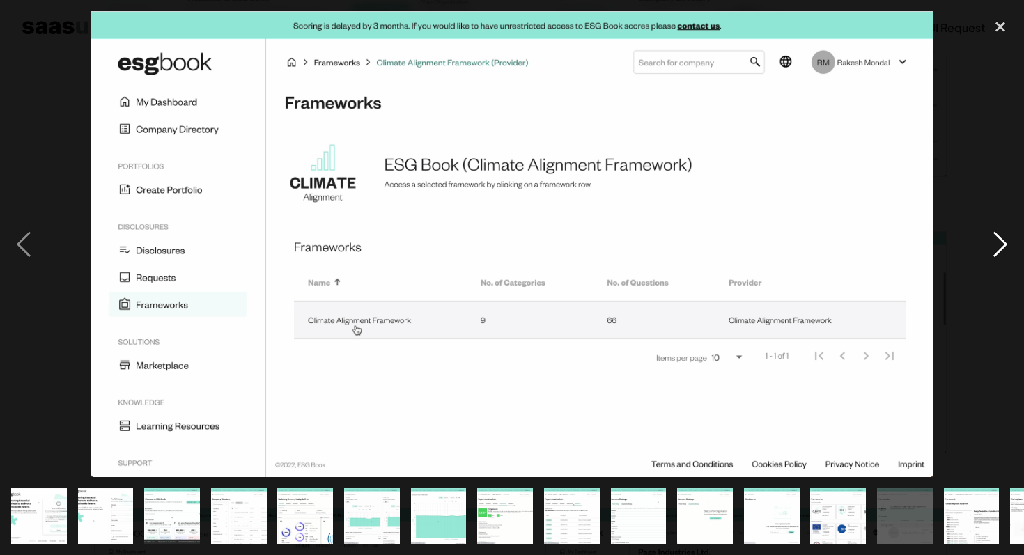
click at [994, 249] on div "next image" at bounding box center [999, 244] width 47 height 466
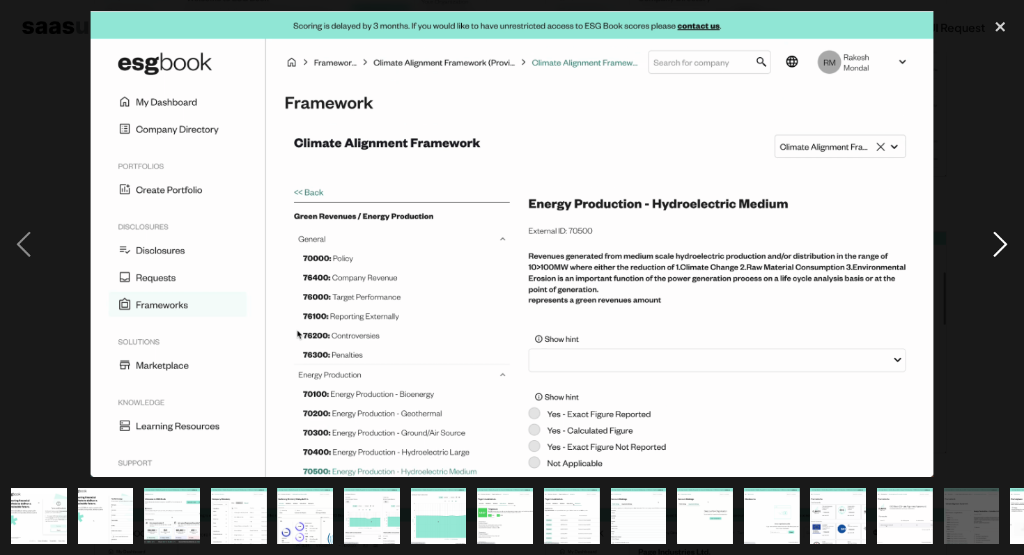
click at [994, 249] on div "next image" at bounding box center [999, 244] width 47 height 466
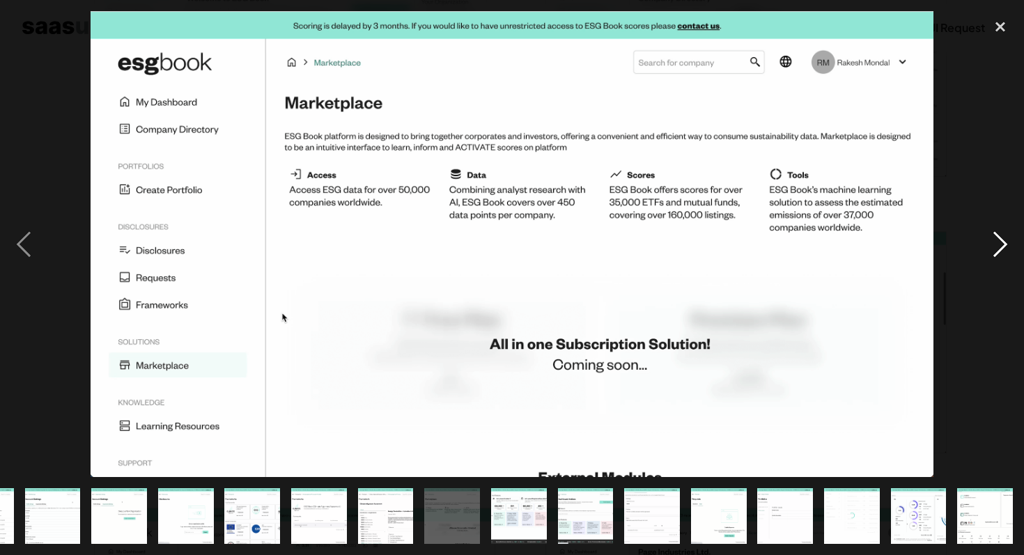
scroll to position [0, 586]
